Goal: Communication & Community: Answer question/provide support

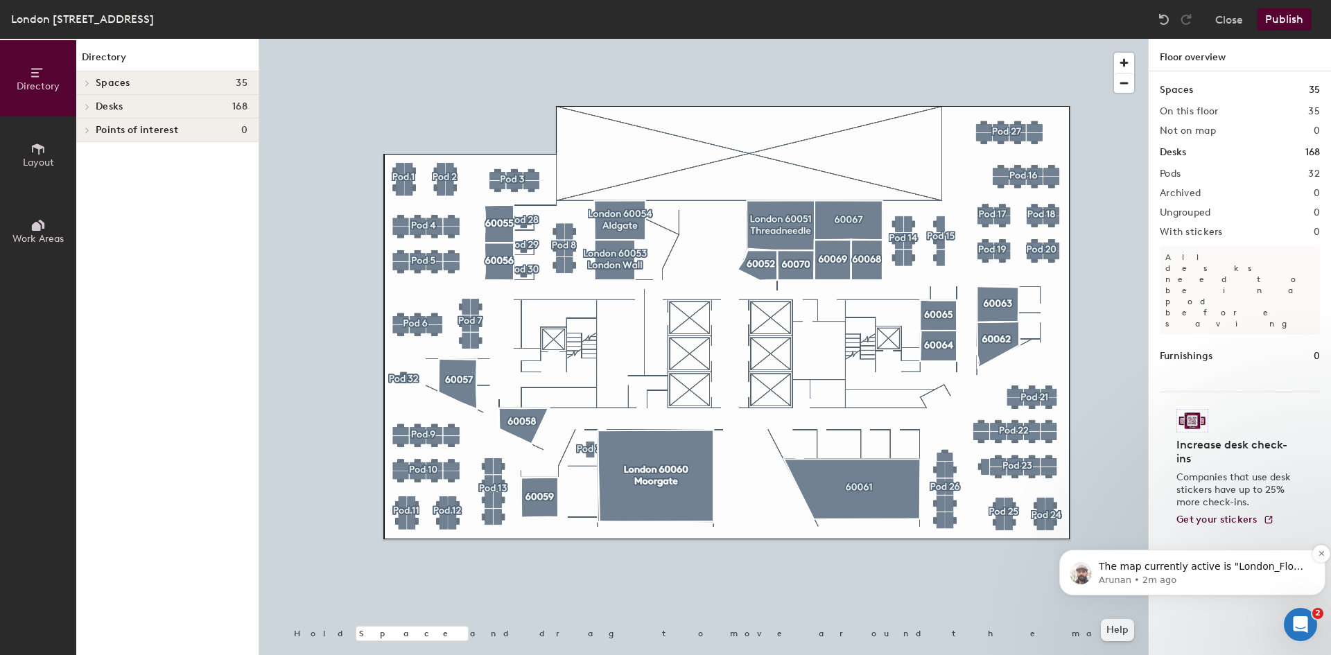
click at [1135, 582] on p "Arunan • 2m ago" at bounding box center [1203, 580] width 209 height 12
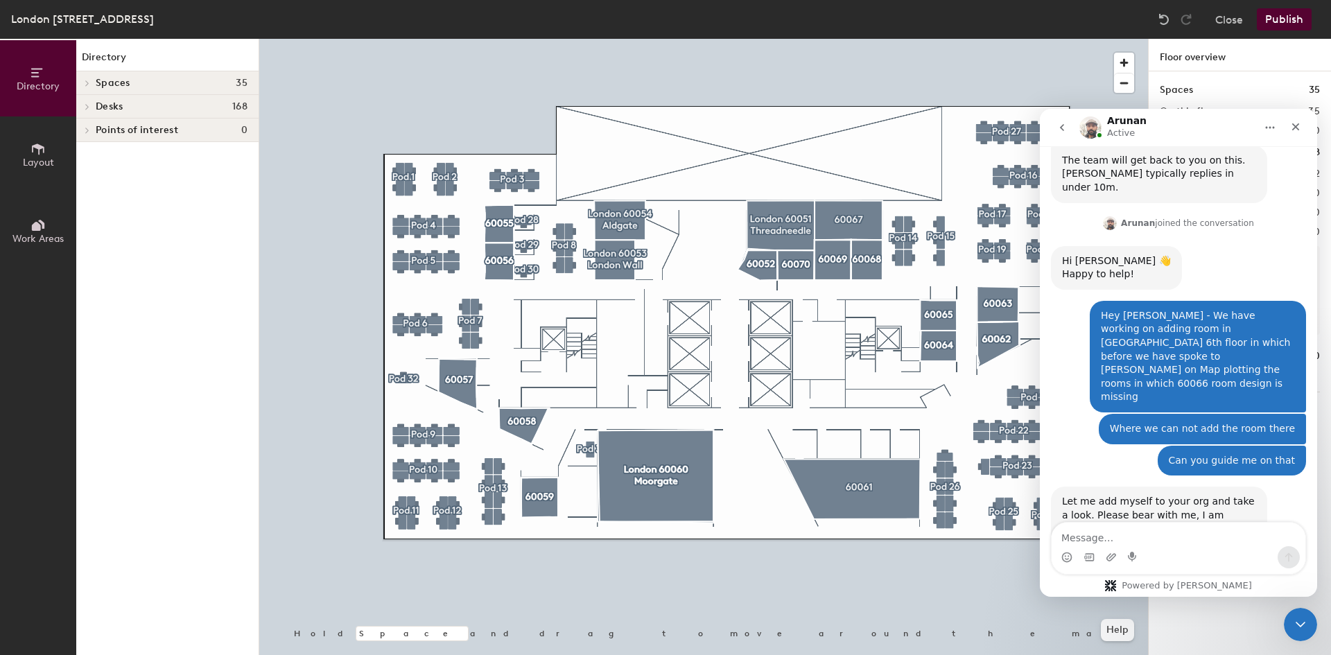
scroll to position [948, 0]
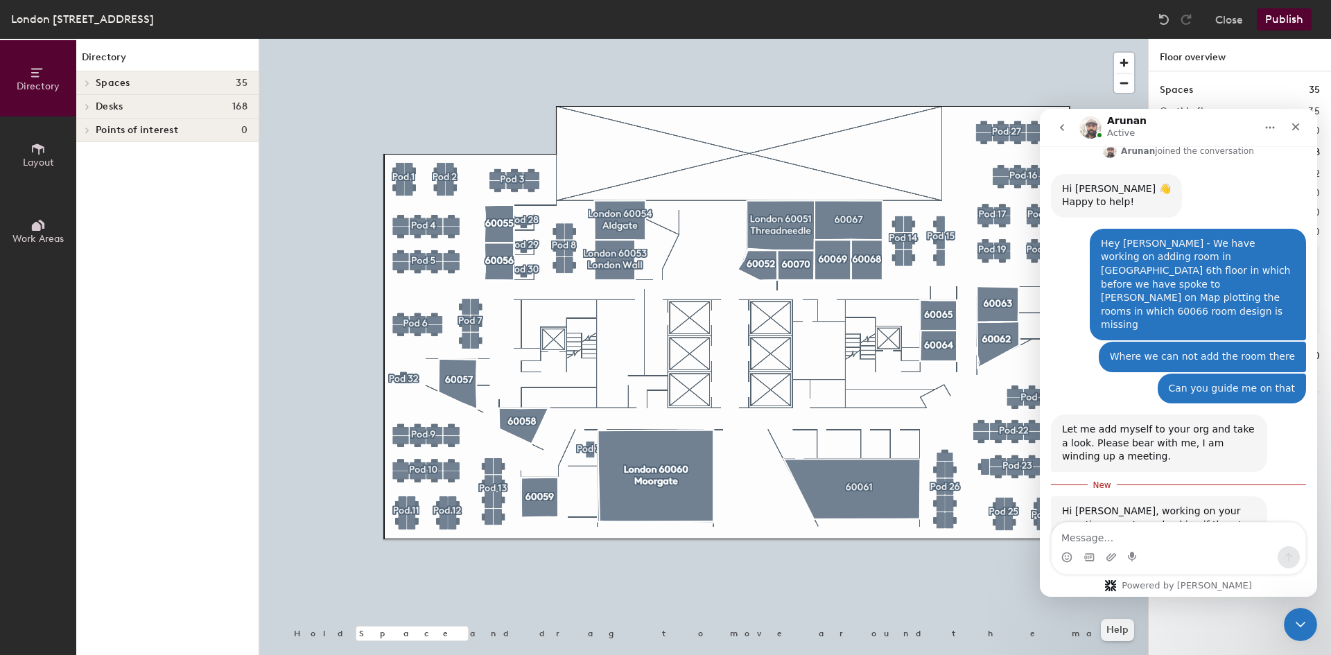
click at [1110, 528] on textarea "Message…" at bounding box center [1179, 535] width 254 height 24
type textarea "C"
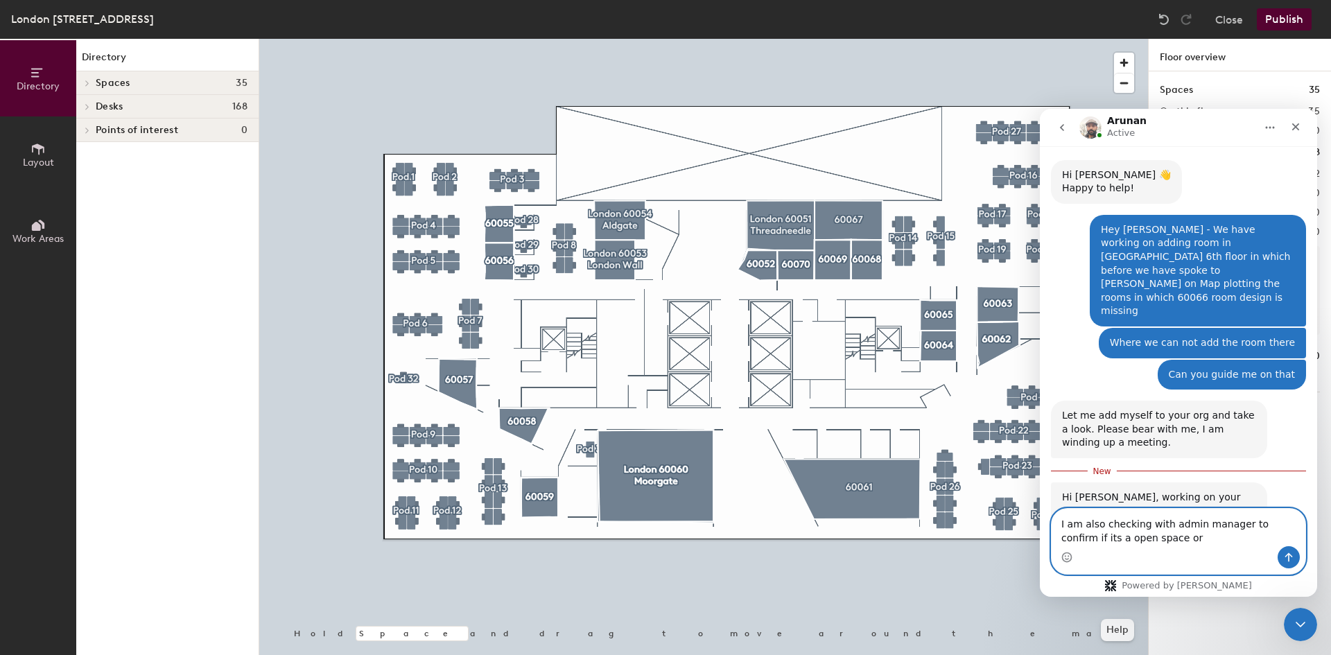
click at [1150, 541] on textarea "I am also checking with admin manager to confirm if its a open space or" at bounding box center [1179, 527] width 254 height 37
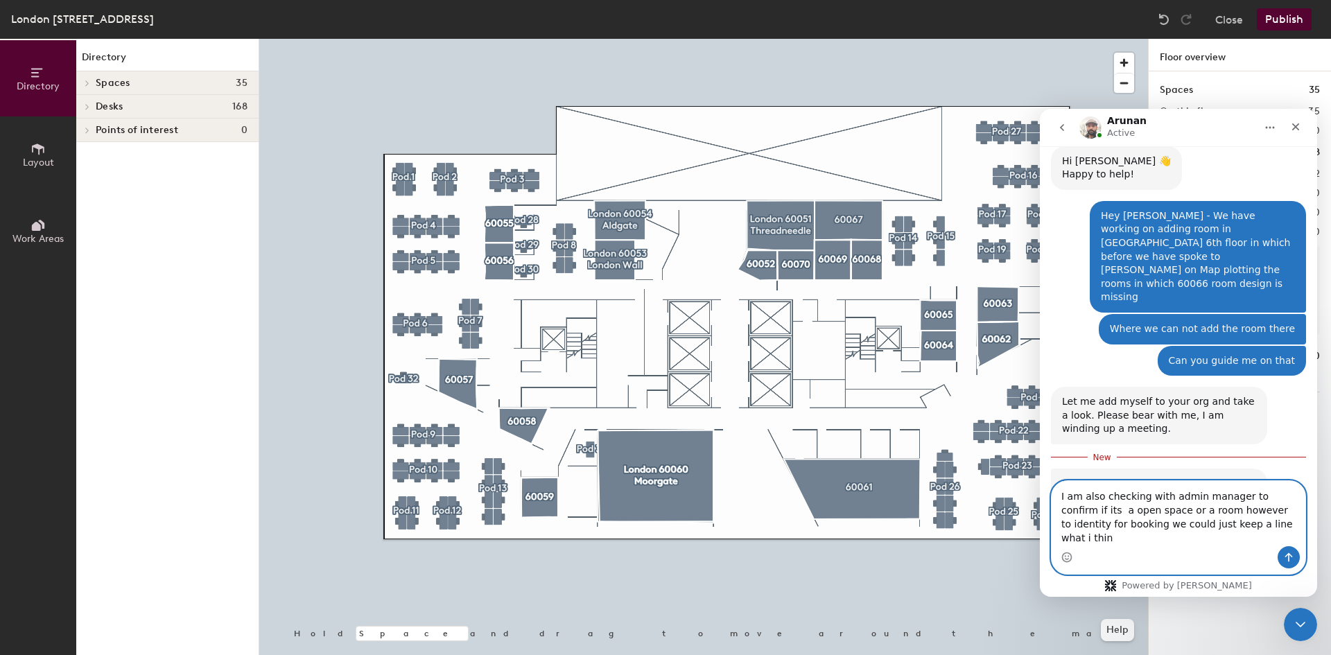
type textarea "I am also checking with admin manager to confirm if its a open space or a room …"
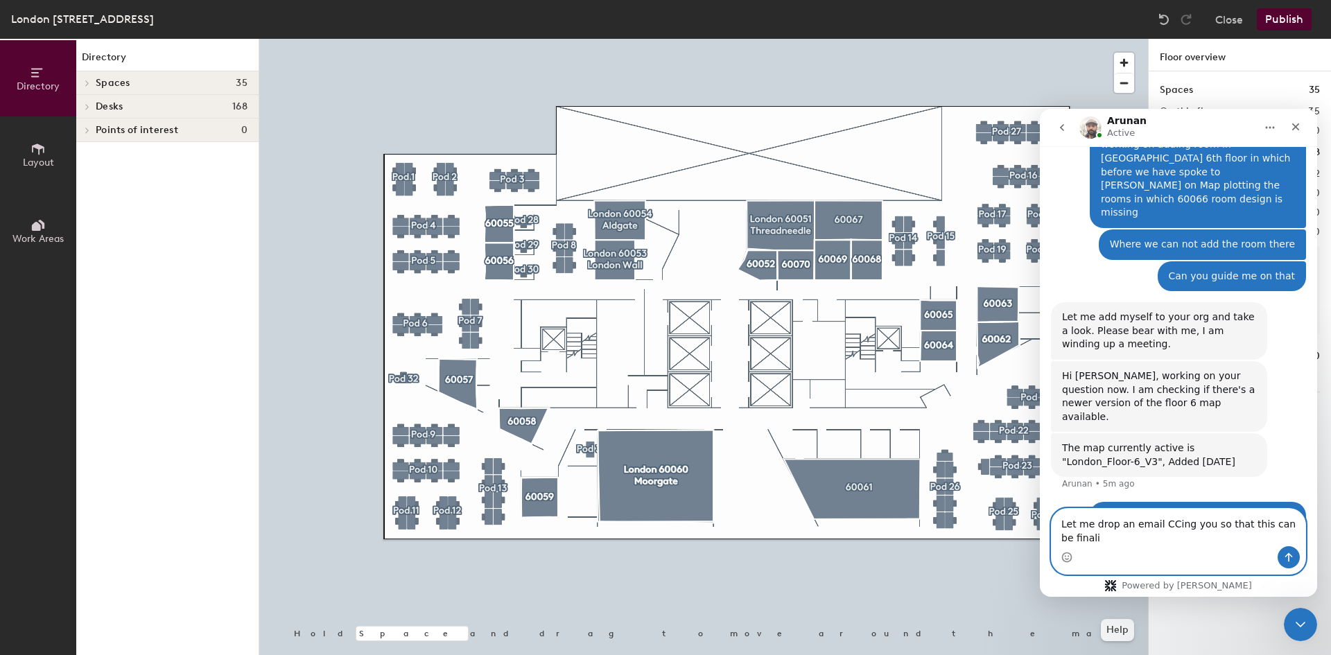
scroll to position [1074, 0]
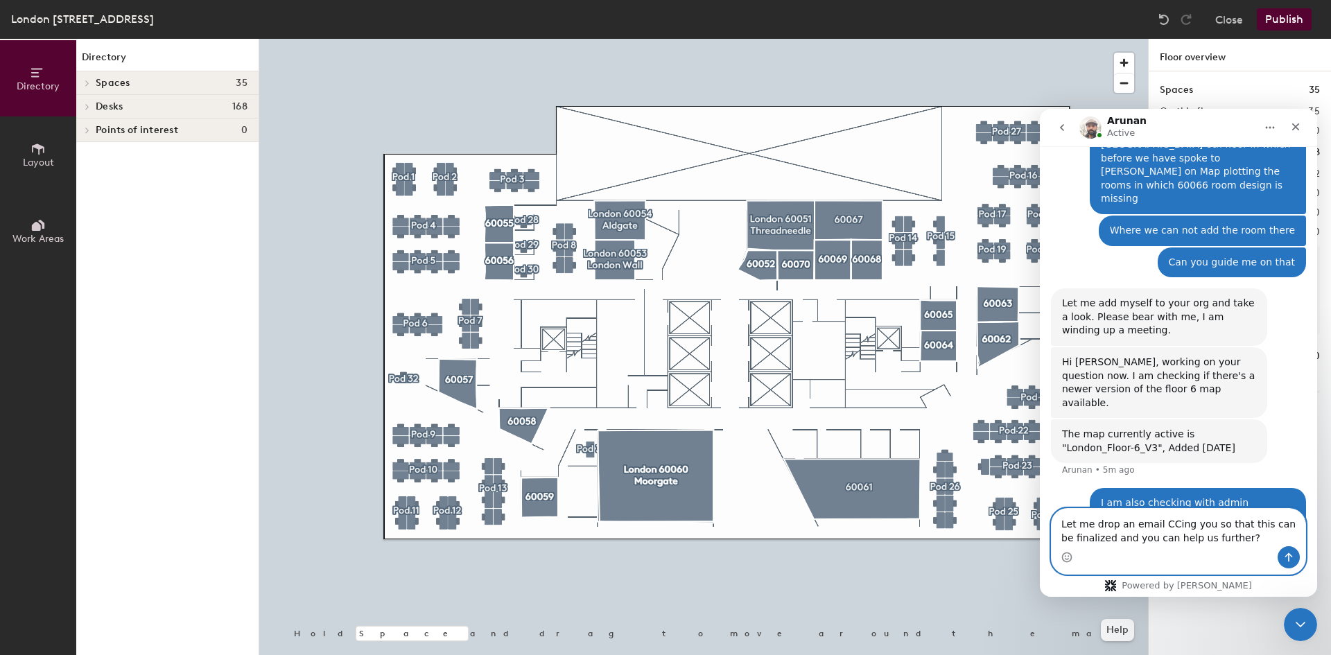
type textarea "Let me drop an email CCing you so that this can be finalized and you can help u…"
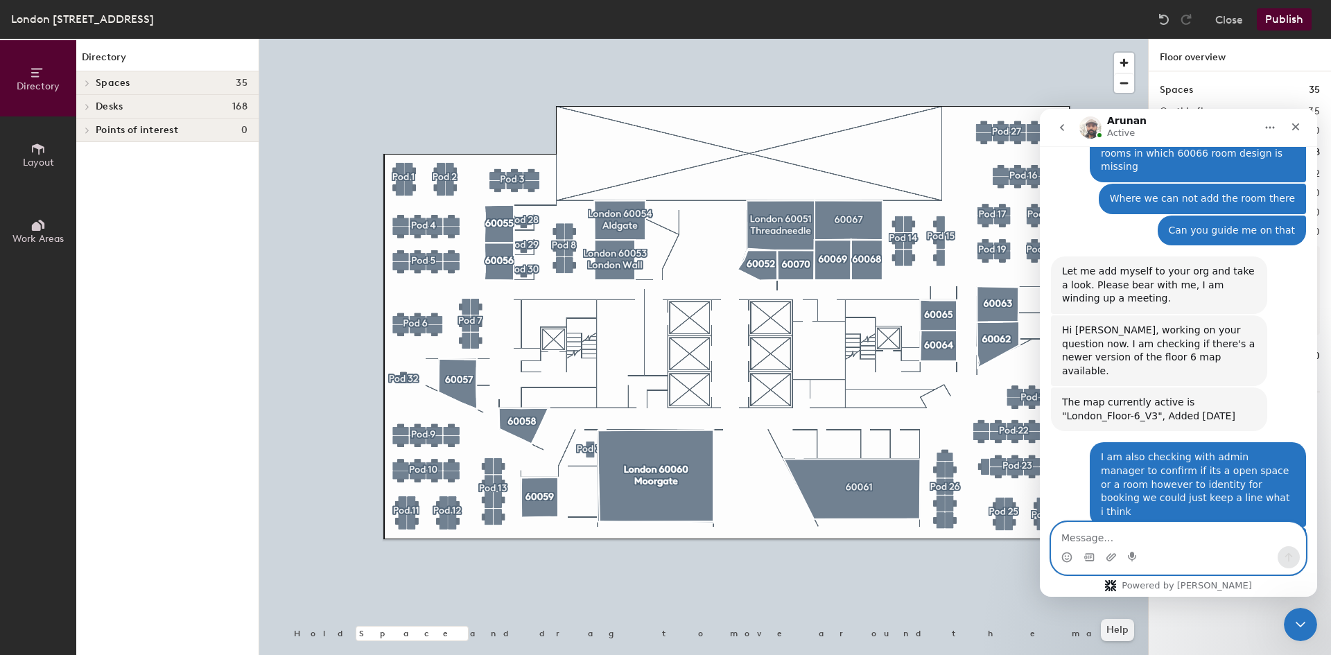
scroll to position [1161, 0]
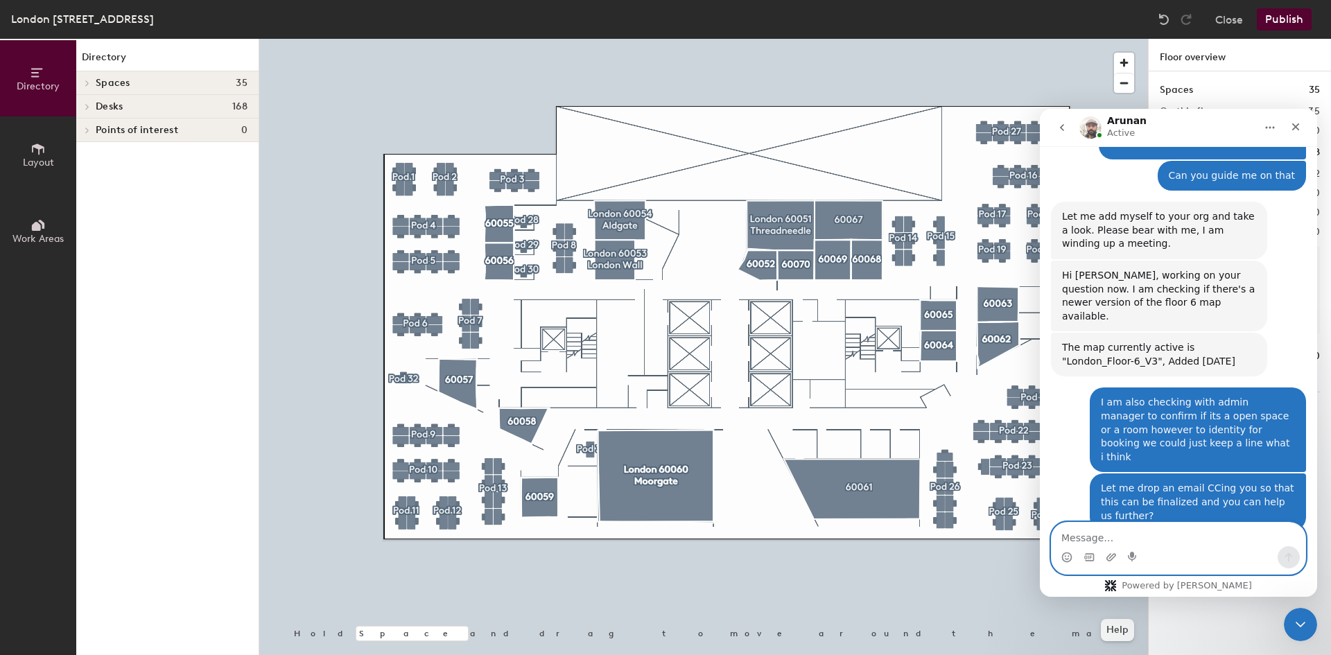
click at [1130, 540] on textarea "Message…" at bounding box center [1179, 535] width 254 height 24
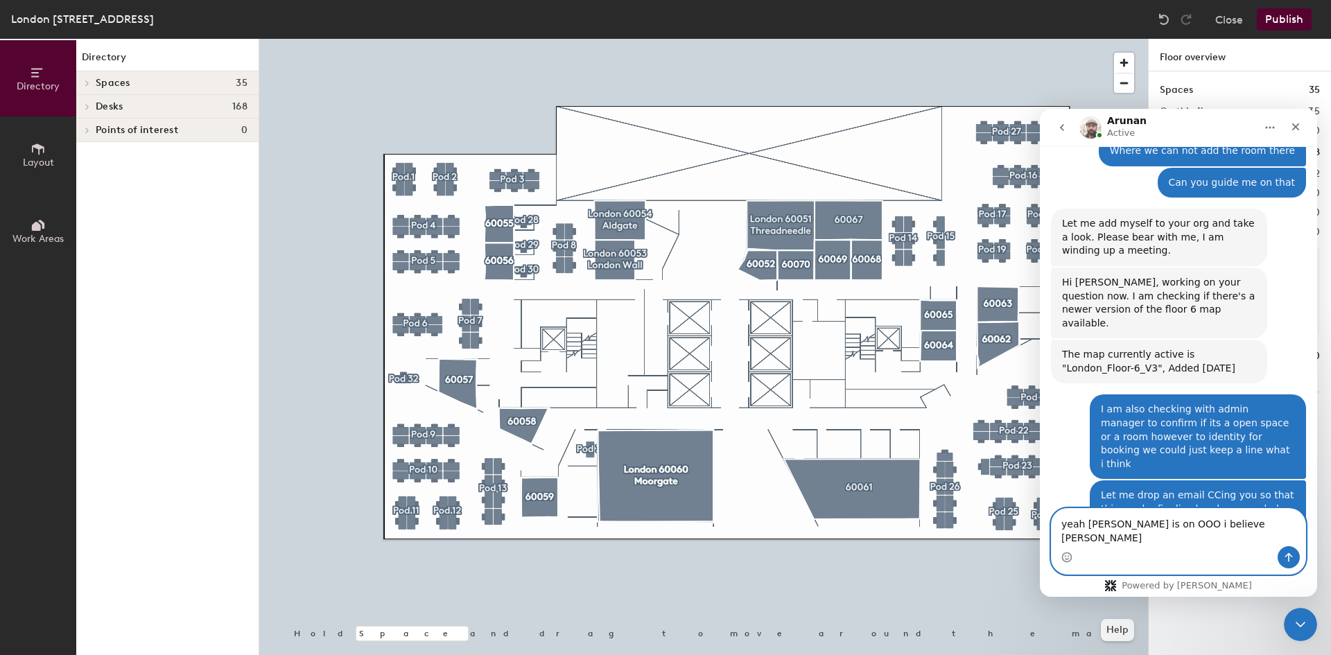
scroll to position [1153, 0]
type textarea "yeah [PERSON_NAME] is on OOO i believe [DATE]?"
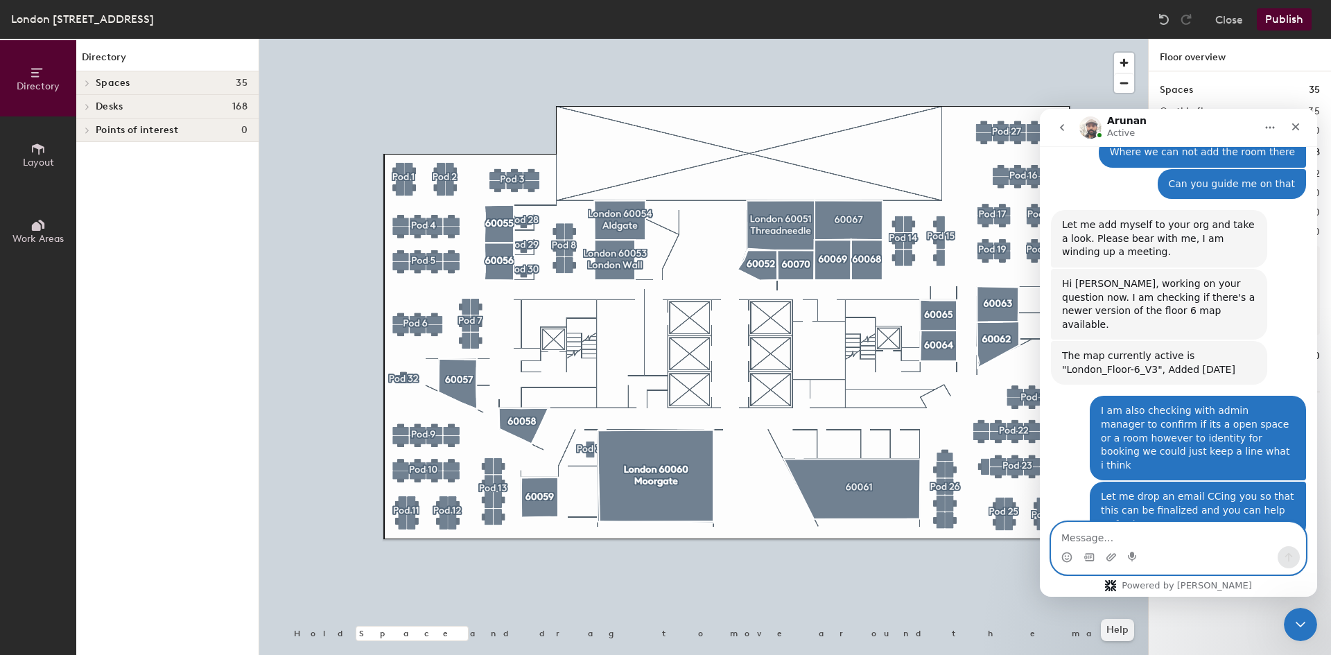
scroll to position [1194, 0]
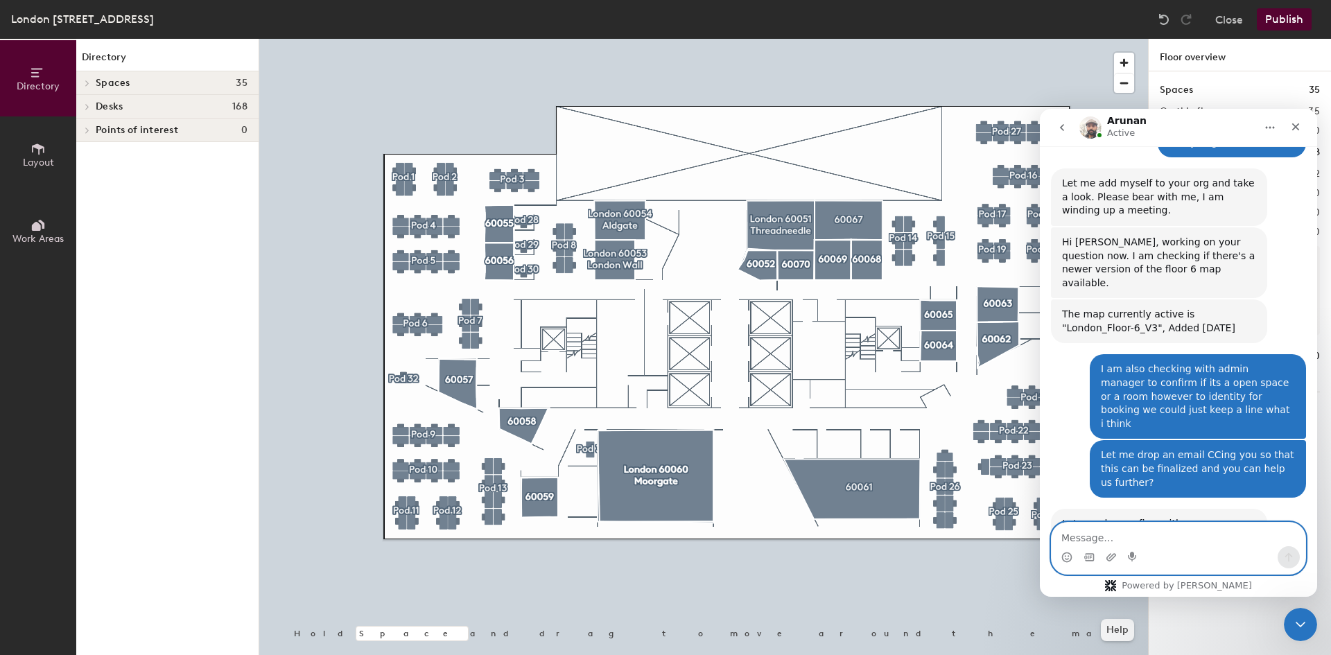
click at [1106, 537] on textarea "Message…" at bounding box center [1179, 535] width 254 height 24
type textarea "yeah correct"
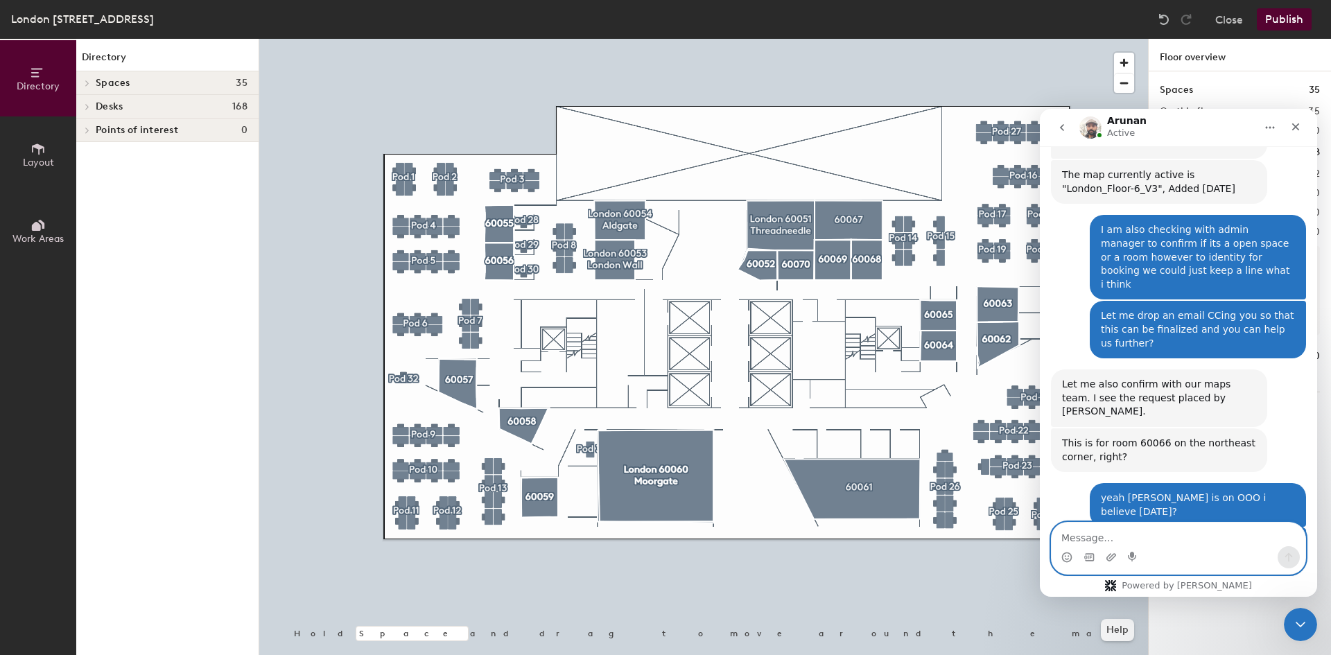
scroll to position [1326, 0]
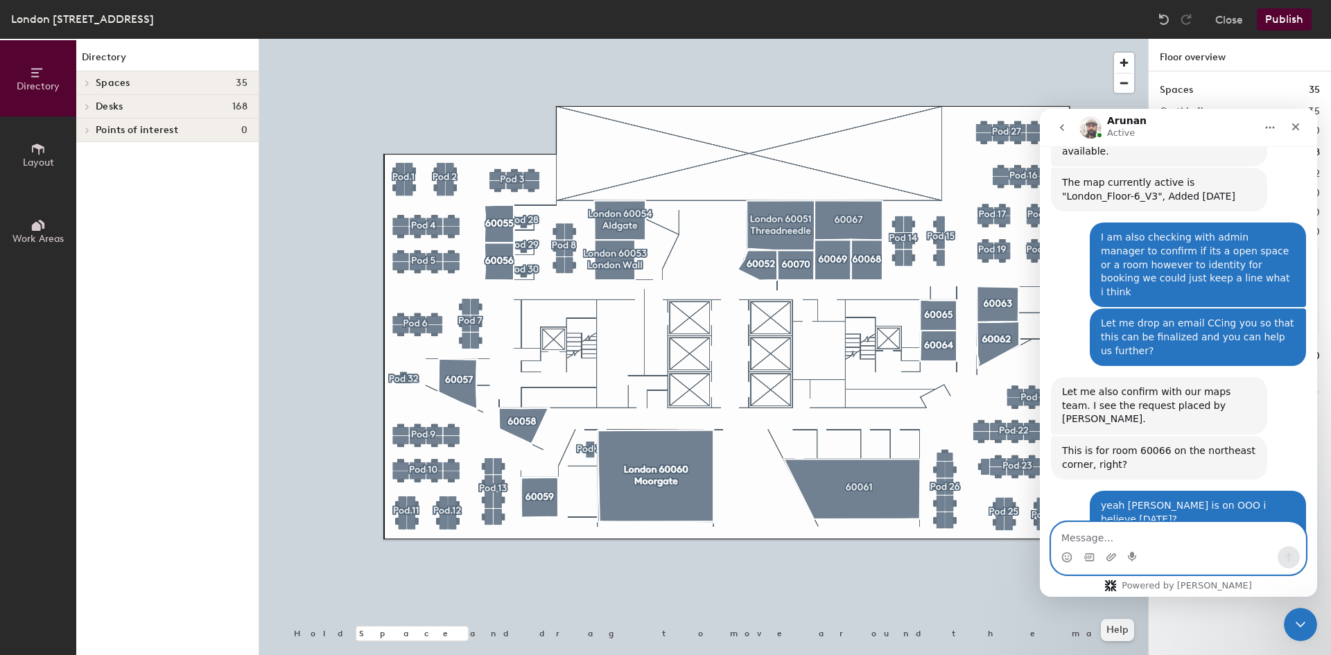
click at [1150, 538] on textarea "Message…" at bounding box center [1179, 535] width 254 height 24
type textarea "your email address?"
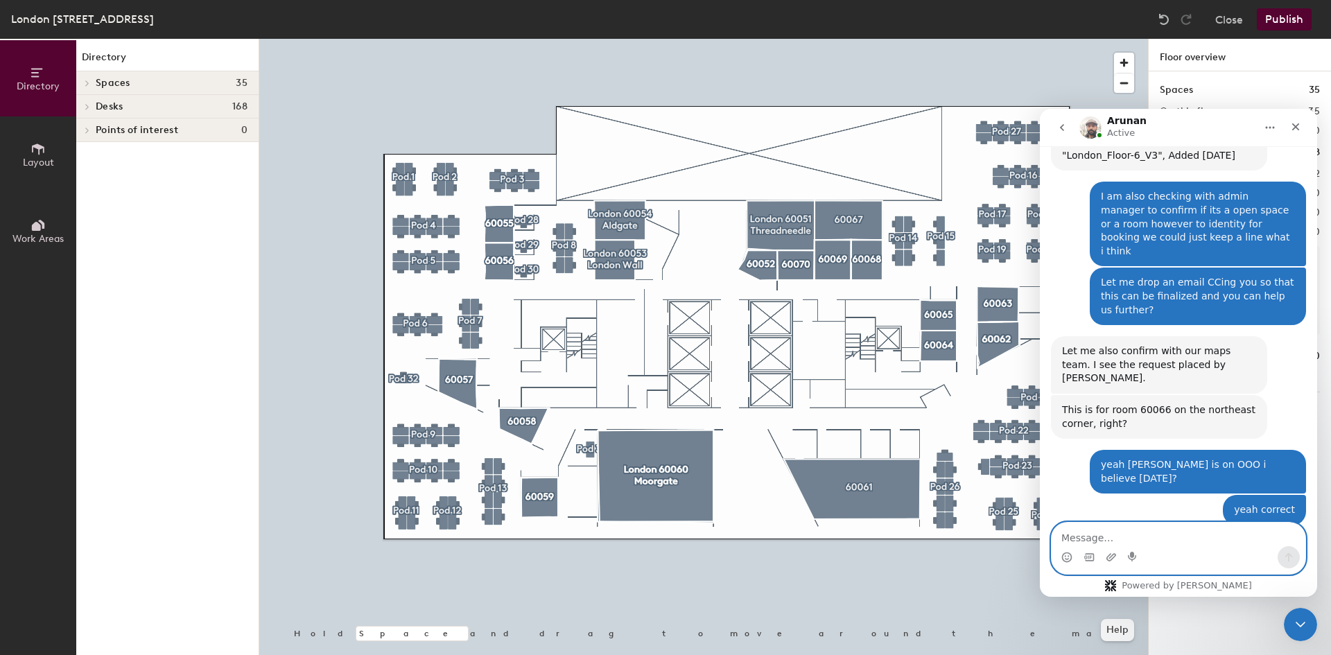
scroll to position [1420, 0]
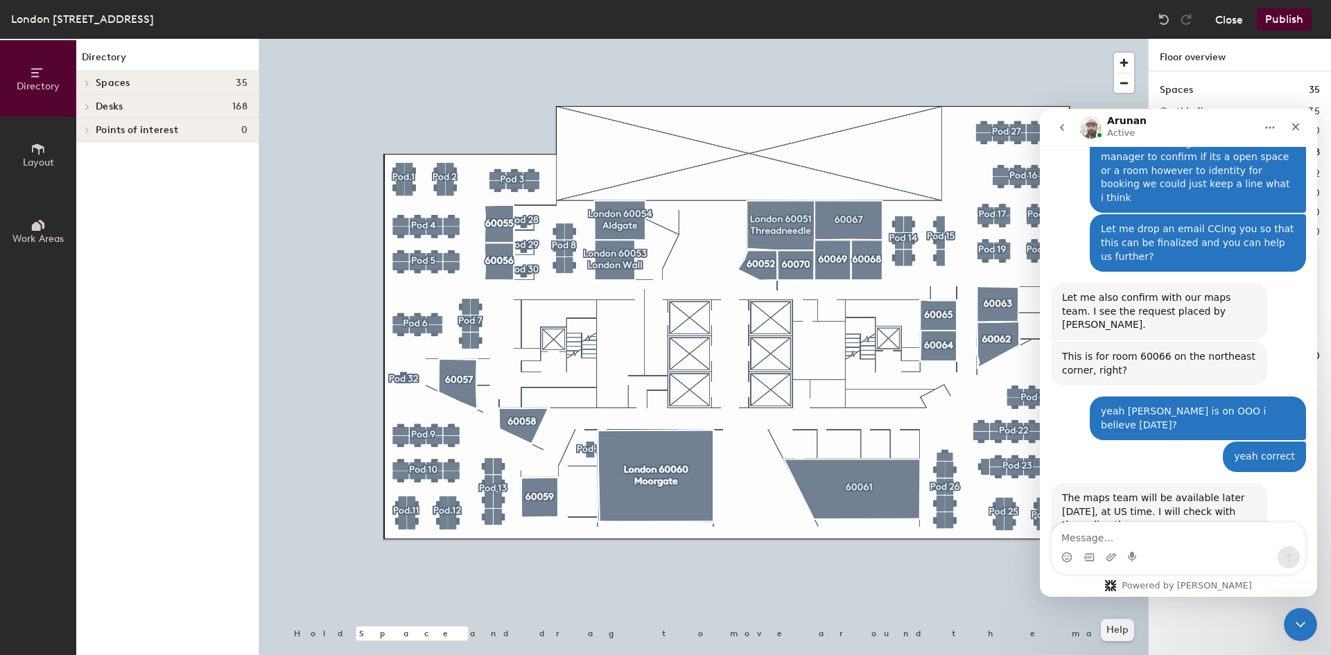
click at [1229, 17] on button "Close" at bounding box center [1230, 19] width 28 height 22
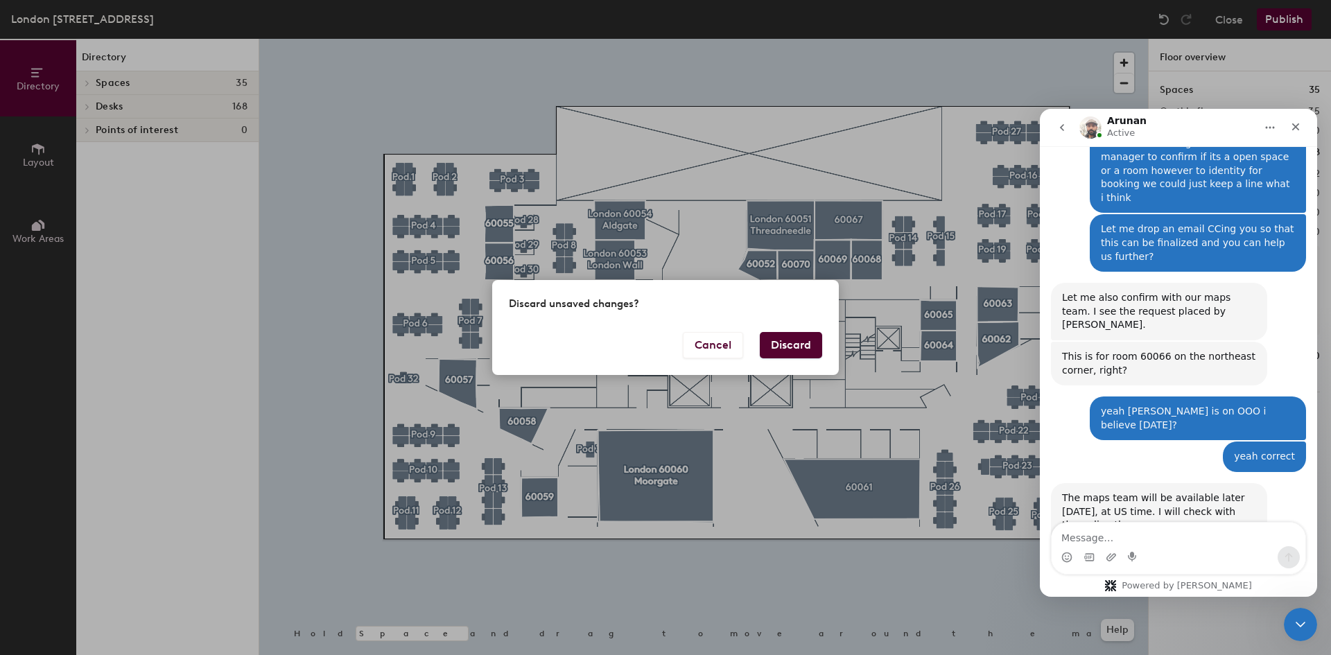
click at [779, 343] on button "Discard" at bounding box center [791, 345] width 62 height 26
